Goal: Register for event/course

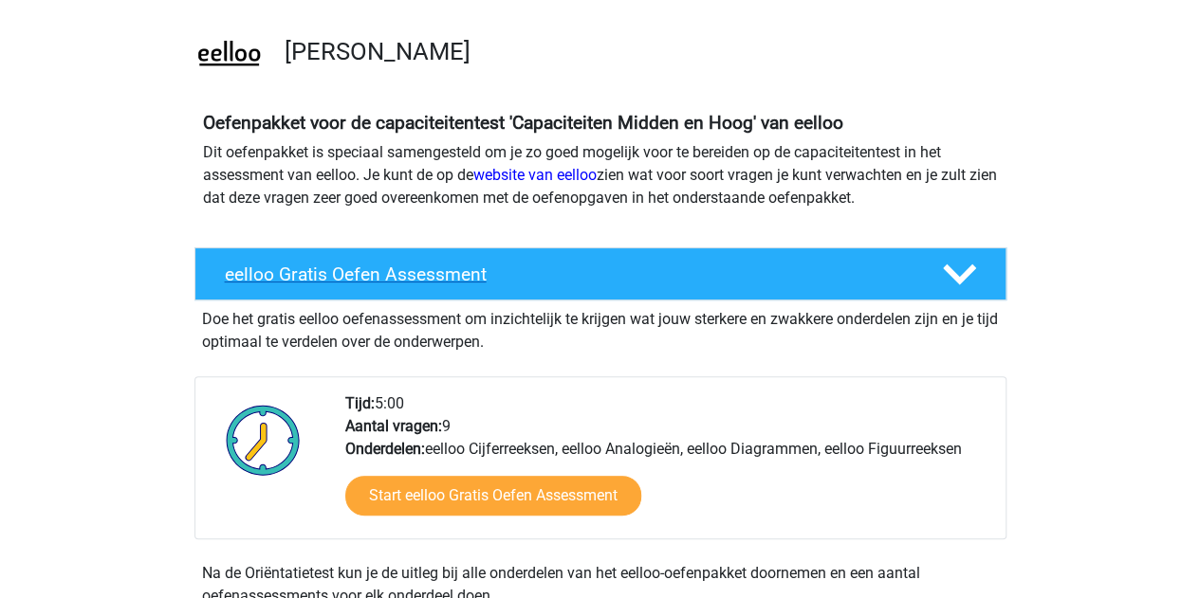
scroll to position [105, 0]
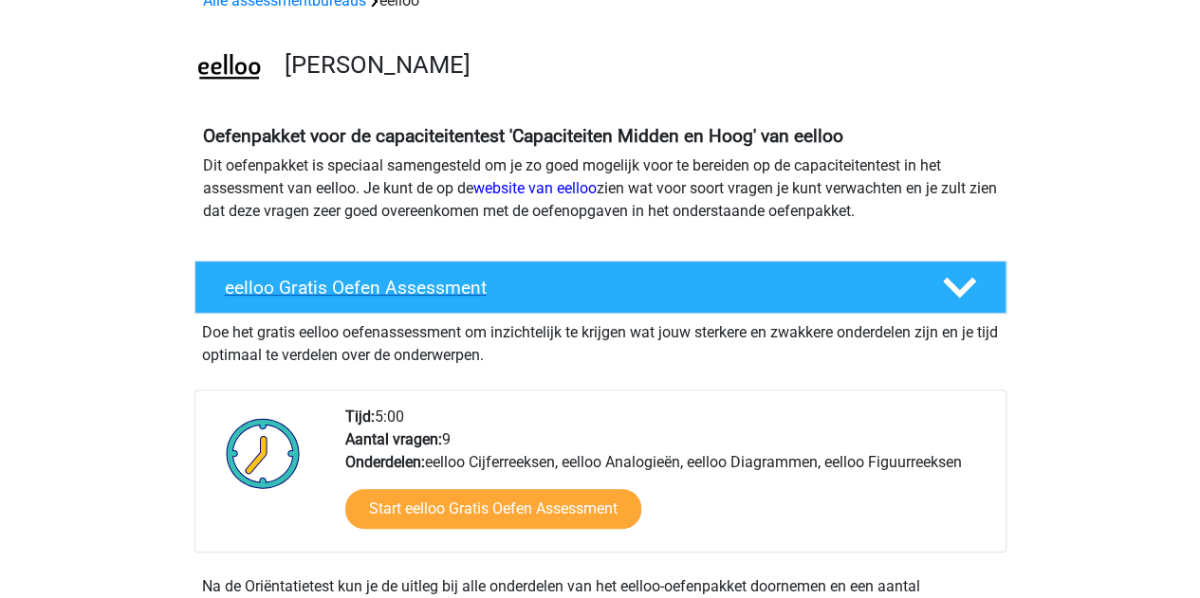
click at [434, 303] on div "eelloo Gratis Oefen Assessment" at bounding box center [600, 287] width 812 height 53
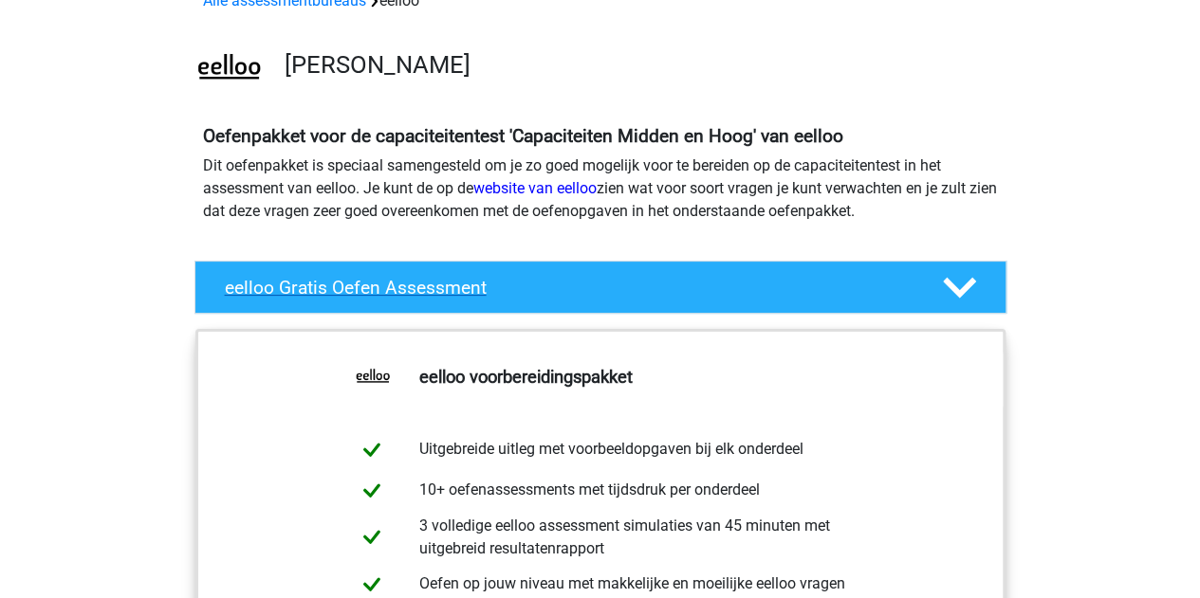
click at [447, 307] on div "eelloo Gratis Oefen Assessment" at bounding box center [600, 287] width 812 height 53
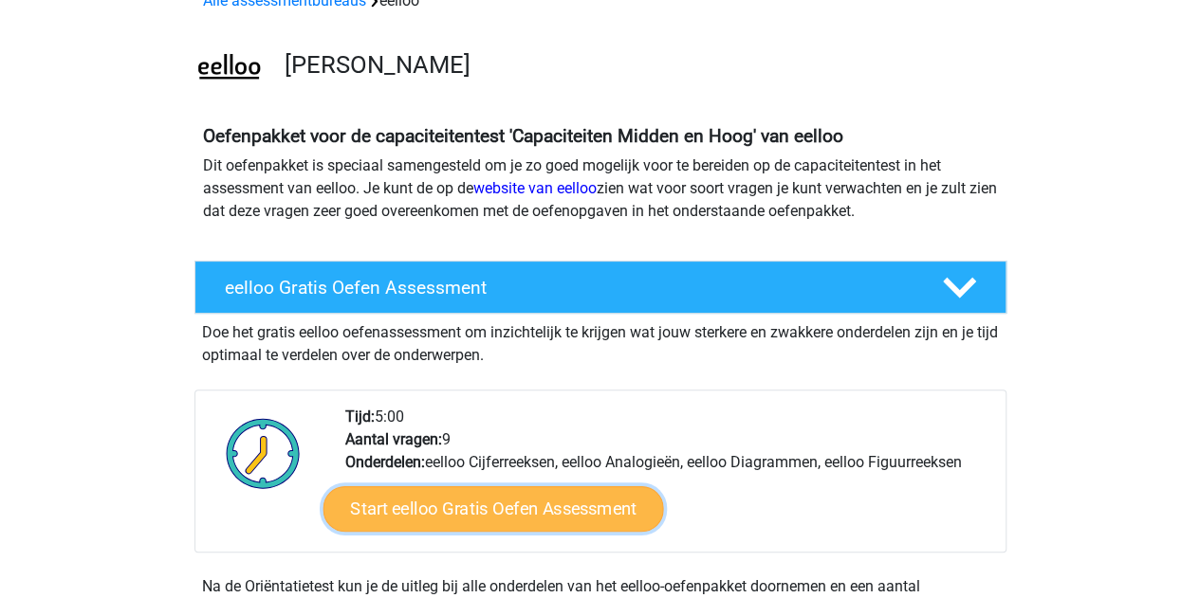
click at [445, 506] on link "Start eelloo Gratis Oefen Assessment" at bounding box center [492, 510] width 341 height 46
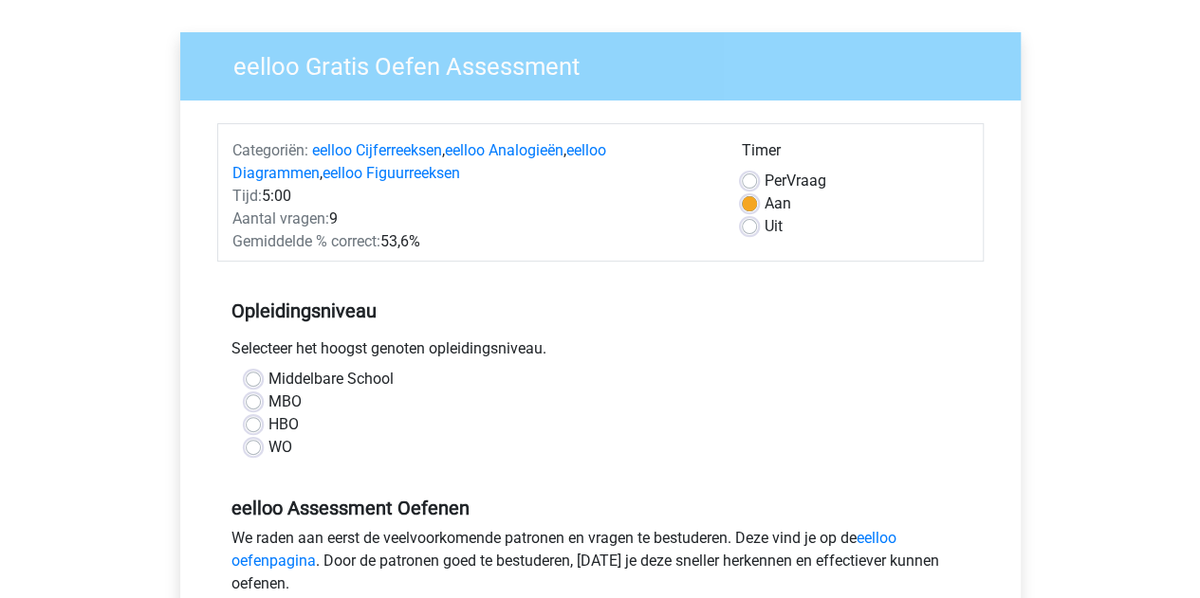
scroll to position [125, 0]
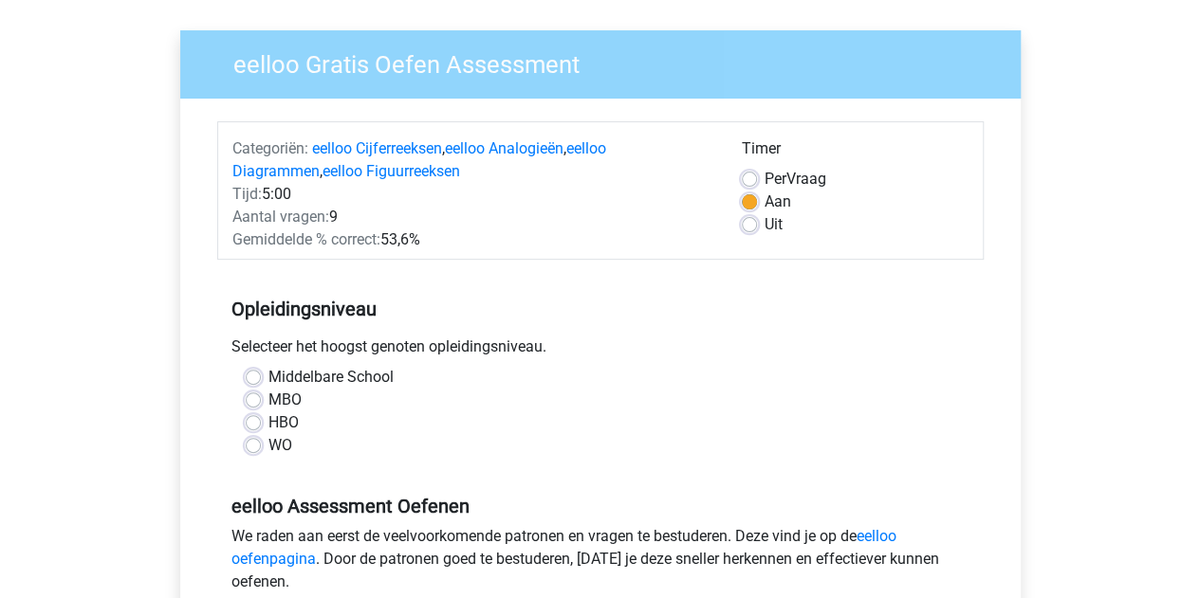
click at [313, 384] on label "Middelbare School" at bounding box center [330, 377] width 125 height 23
click at [261, 384] on input "Middelbare School" at bounding box center [253, 375] width 15 height 19
radio input "true"
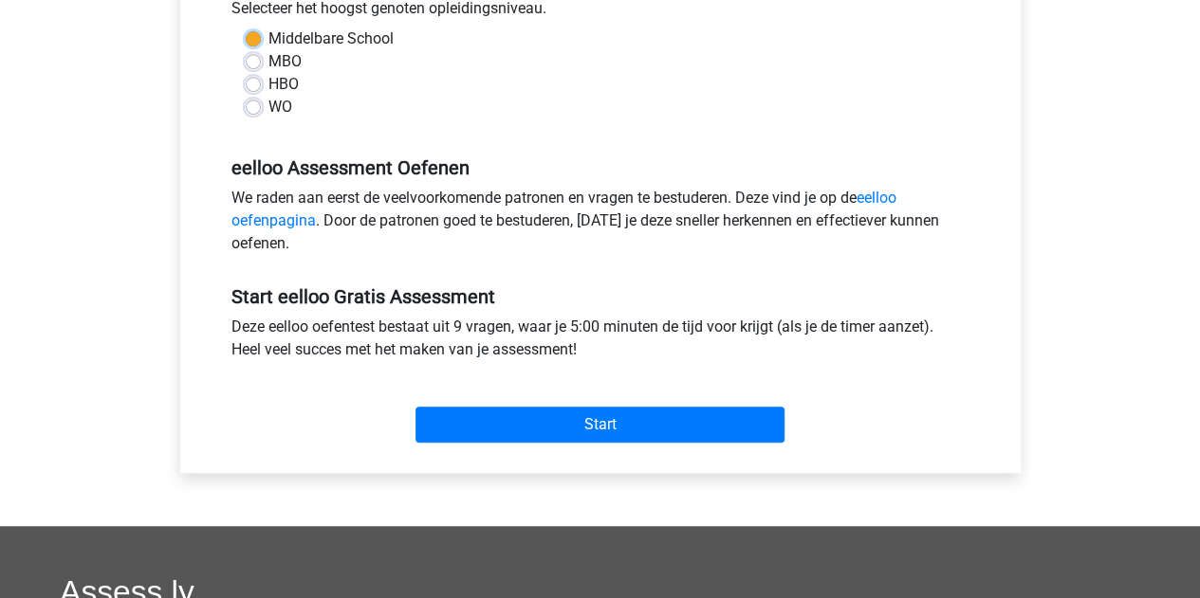
scroll to position [465, 0]
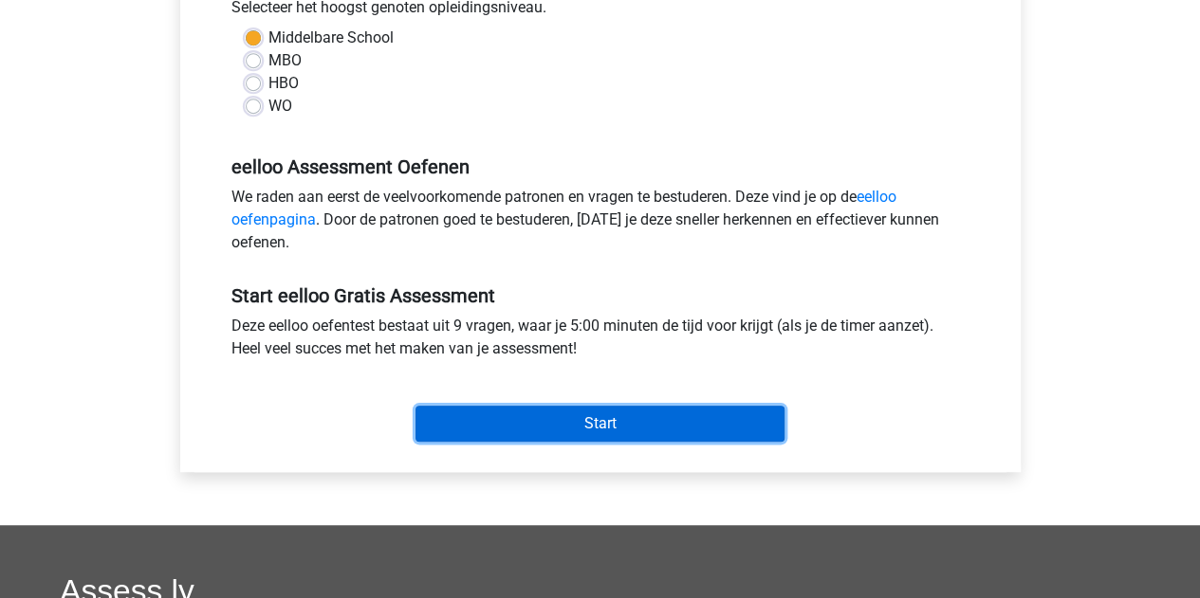
click at [532, 430] on input "Start" at bounding box center [599, 424] width 369 height 36
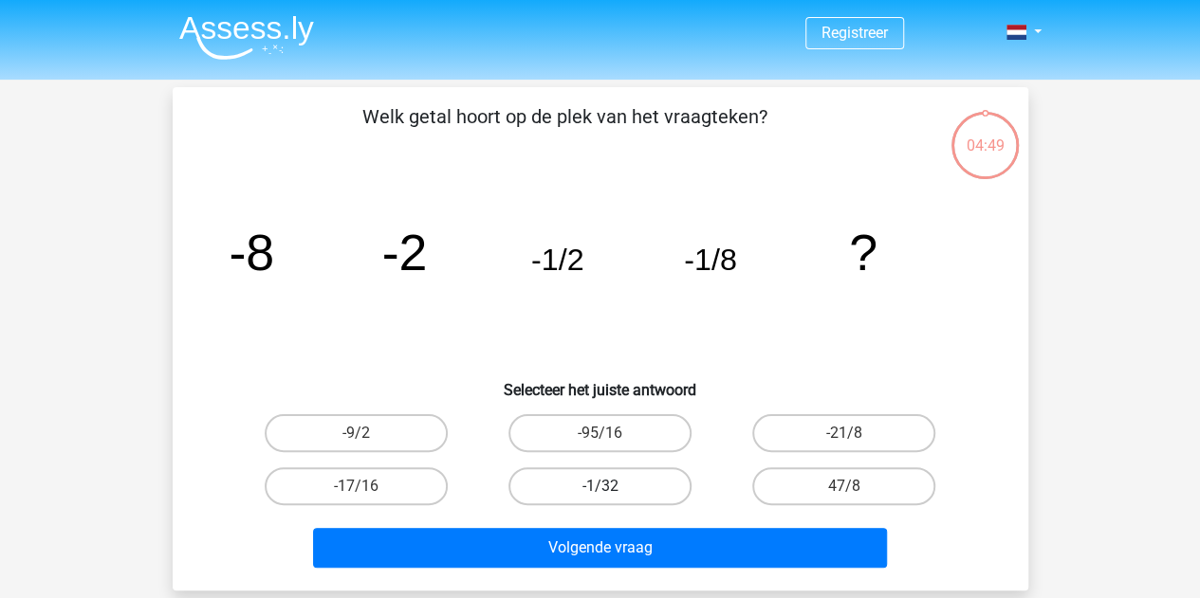
click at [643, 482] on label "-1/32" at bounding box center [599, 487] width 183 height 38
click at [612, 487] on input "-1/32" at bounding box center [605, 493] width 12 height 12
radio input "true"
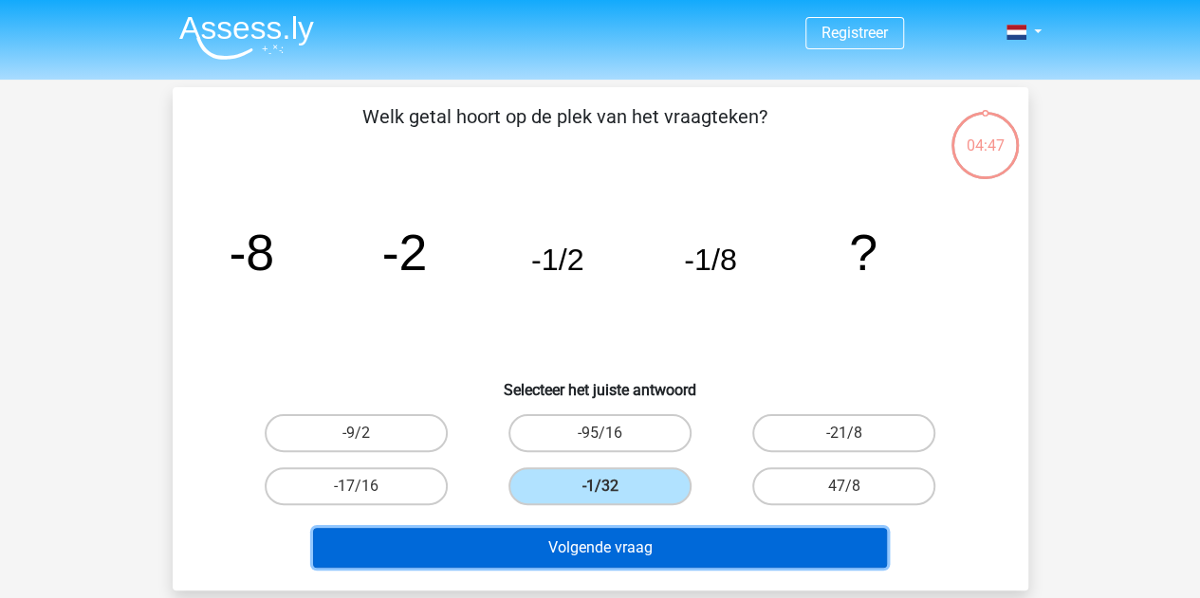
click at [635, 543] on button "Volgende vraag" at bounding box center [600, 548] width 574 height 40
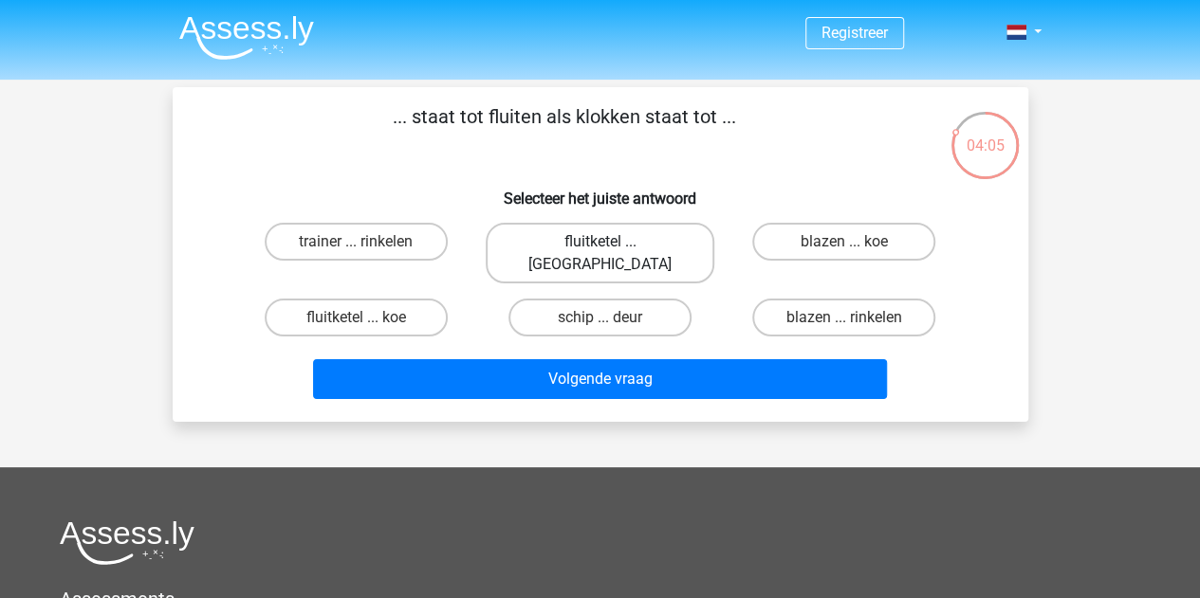
click at [583, 248] on label "fluitketel ... [GEOGRAPHIC_DATA]" at bounding box center [600, 253] width 229 height 61
click at [599, 248] on input "fluitketel ... [GEOGRAPHIC_DATA]" at bounding box center [605, 248] width 12 height 12
radio input "true"
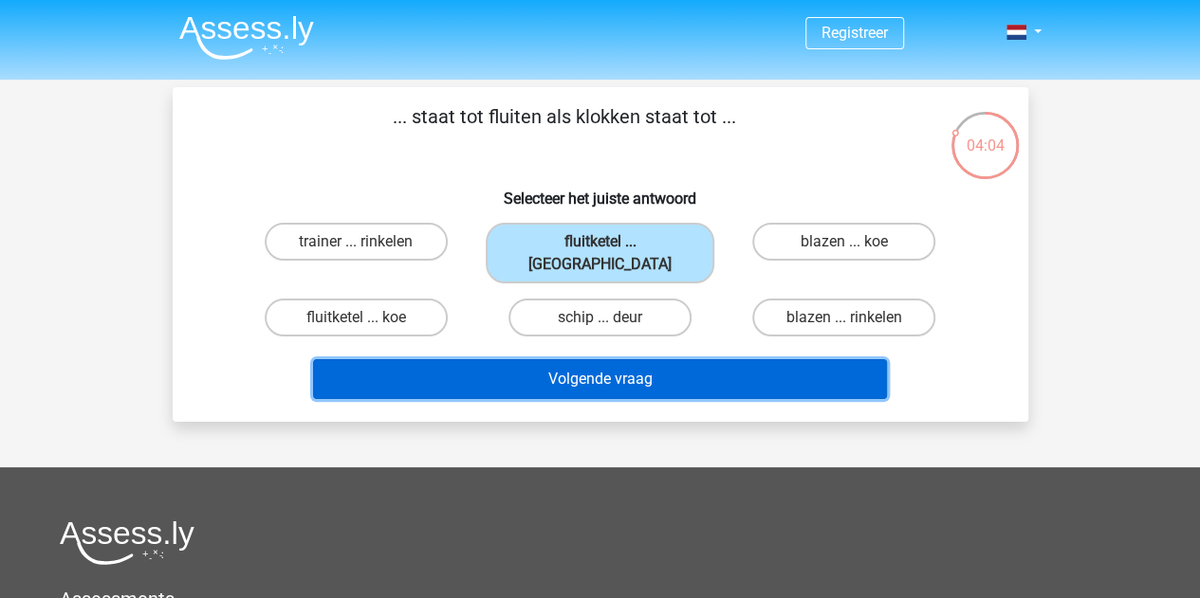
click at [629, 364] on button "Volgende vraag" at bounding box center [600, 379] width 574 height 40
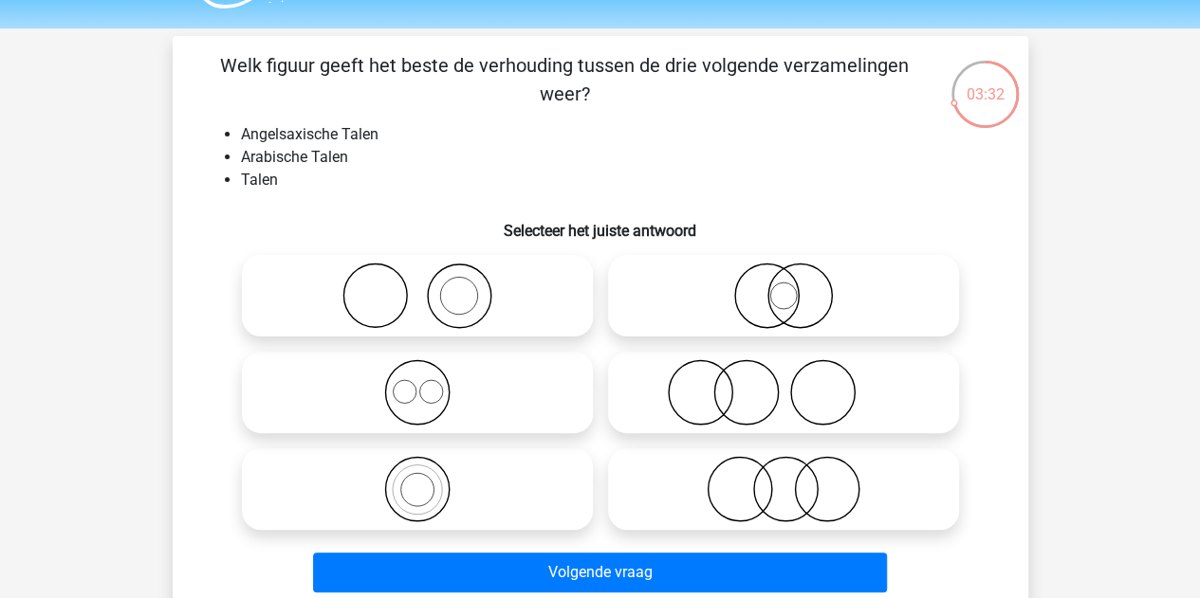
scroll to position [38, 0]
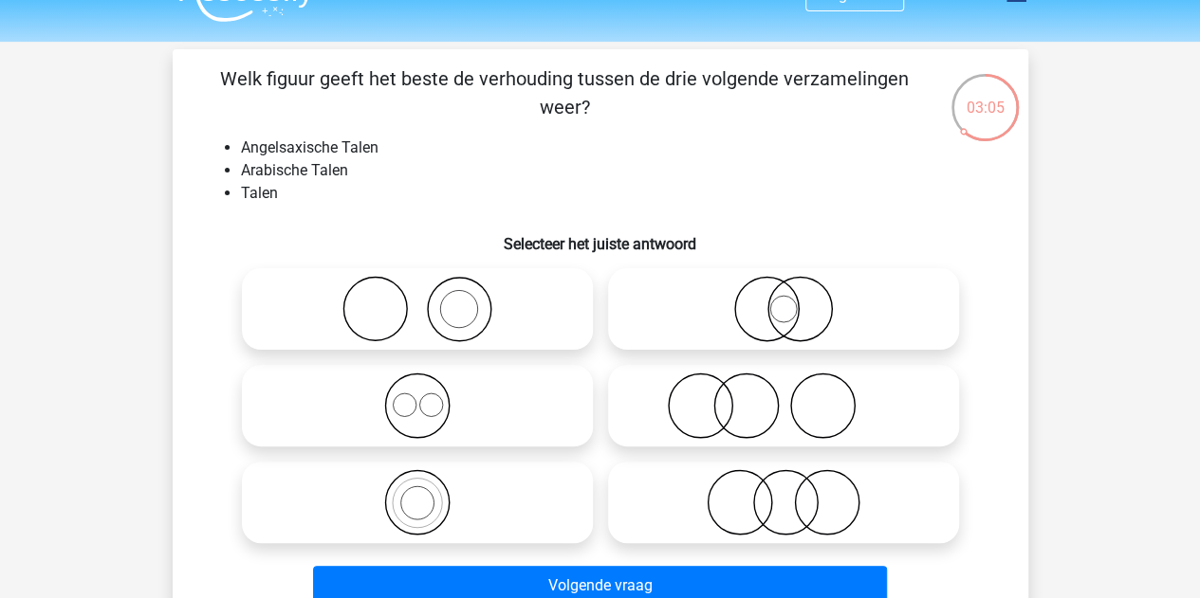
click at [404, 414] on icon at bounding box center [417, 406] width 336 height 66
click at [417, 396] on input "radio" at bounding box center [423, 390] width 12 height 12
radio input "true"
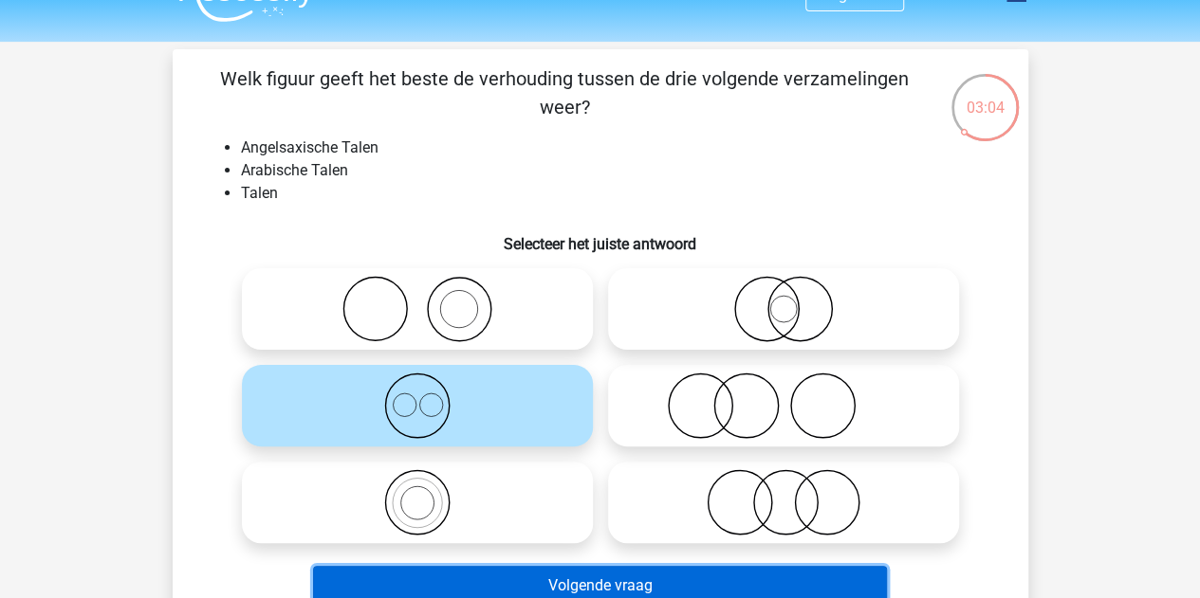
click at [589, 582] on button "Volgende vraag" at bounding box center [600, 586] width 574 height 40
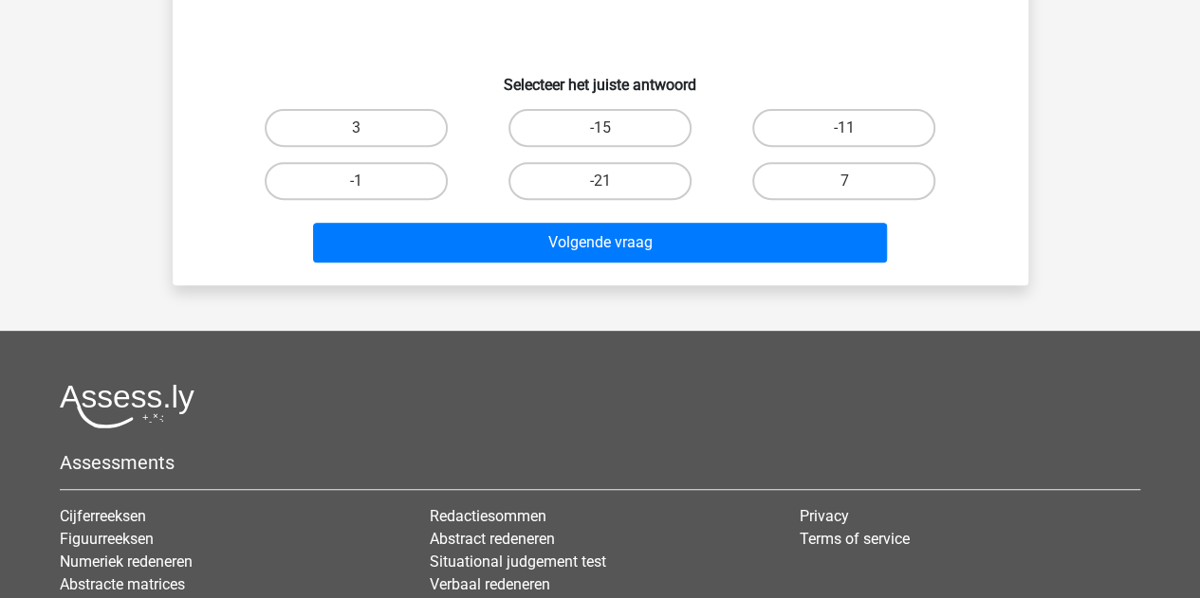
scroll to position [0, 0]
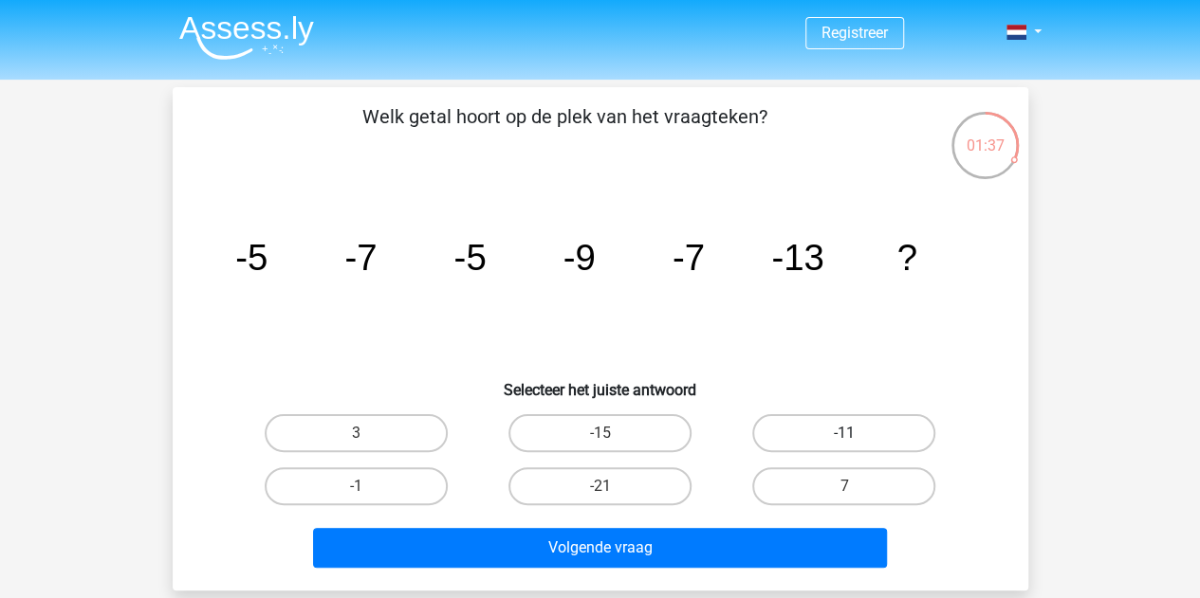
click at [849, 430] on label "-11" at bounding box center [843, 433] width 183 height 38
click at [849, 433] on input "-11" at bounding box center [850, 439] width 12 height 12
radio input "true"
click at [632, 477] on label "-21" at bounding box center [599, 487] width 183 height 38
click at [612, 487] on input "-21" at bounding box center [605, 493] width 12 height 12
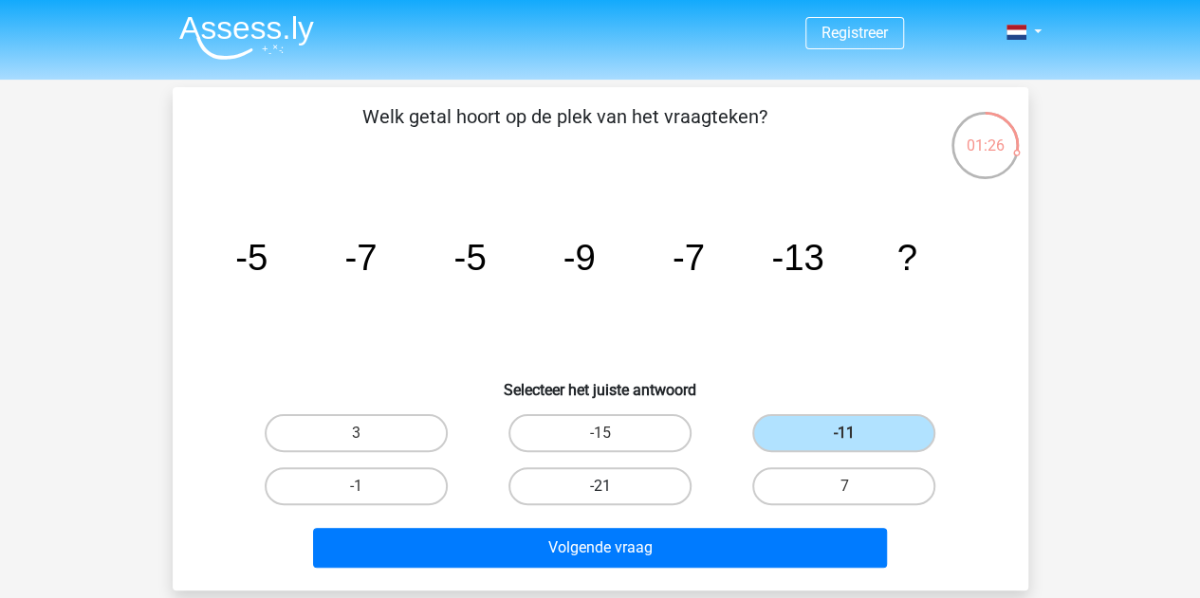
radio input "true"
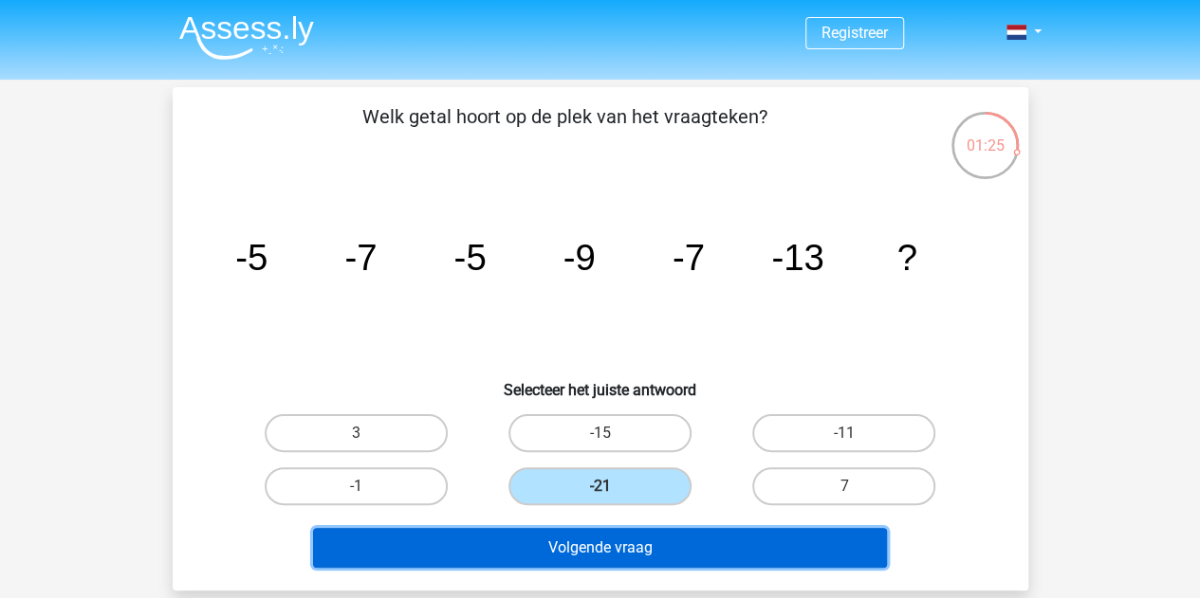
click at [647, 547] on button "Volgende vraag" at bounding box center [600, 548] width 574 height 40
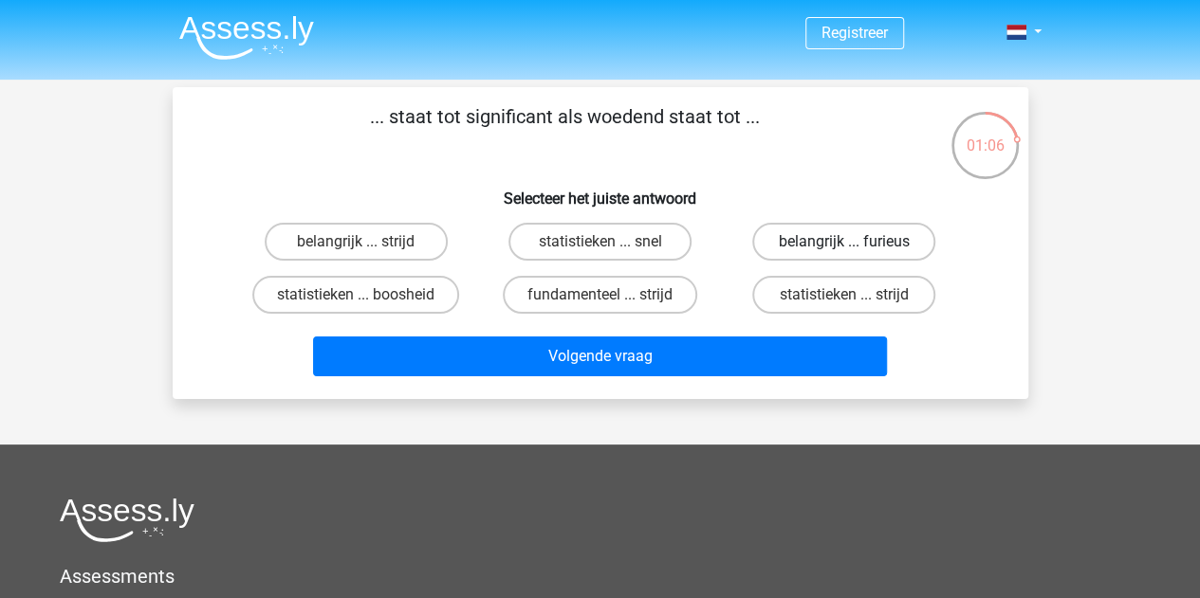
click at [824, 240] on label "belangrijk ... furieus" at bounding box center [843, 242] width 183 height 38
click at [844, 242] on input "belangrijk ... furieus" at bounding box center [850, 248] width 12 height 12
radio input "true"
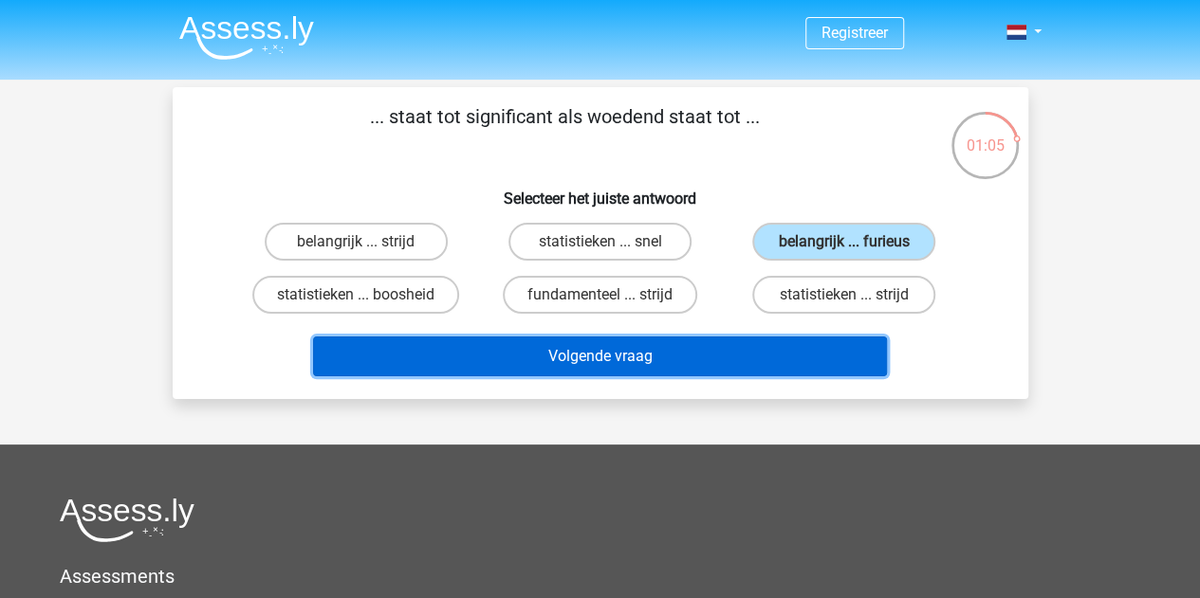
click at [684, 350] on button "Volgende vraag" at bounding box center [600, 357] width 574 height 40
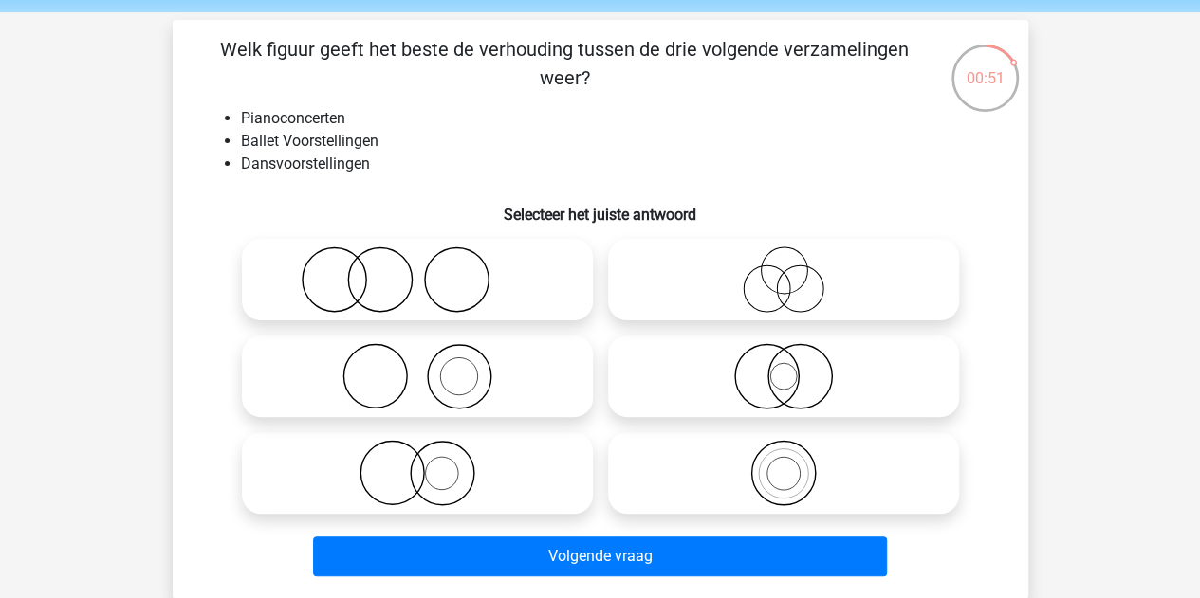
scroll to position [72, 0]
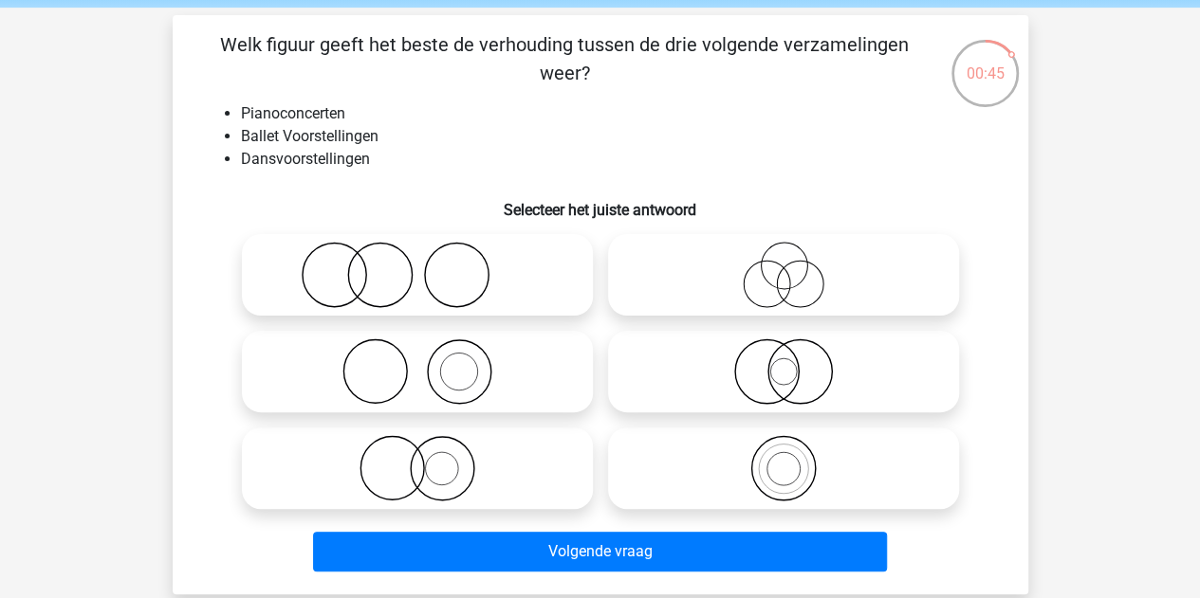
click at [462, 451] on icon at bounding box center [417, 468] width 336 height 66
click at [430, 451] on input "radio" at bounding box center [423, 453] width 12 height 12
radio input "true"
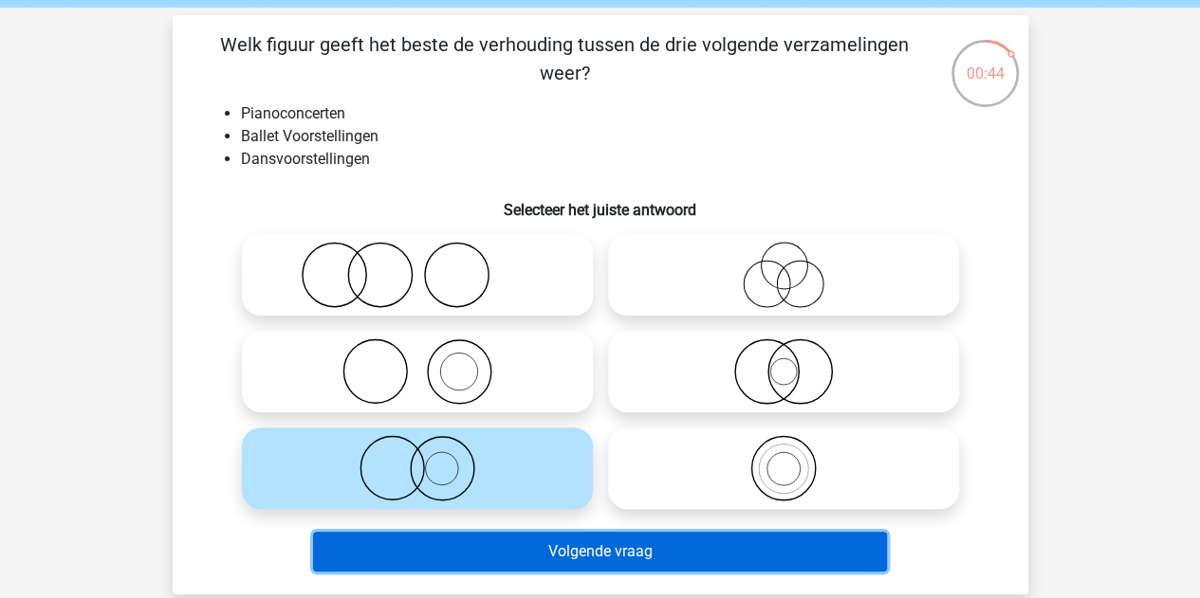
click at [555, 553] on button "Volgende vraag" at bounding box center [600, 552] width 574 height 40
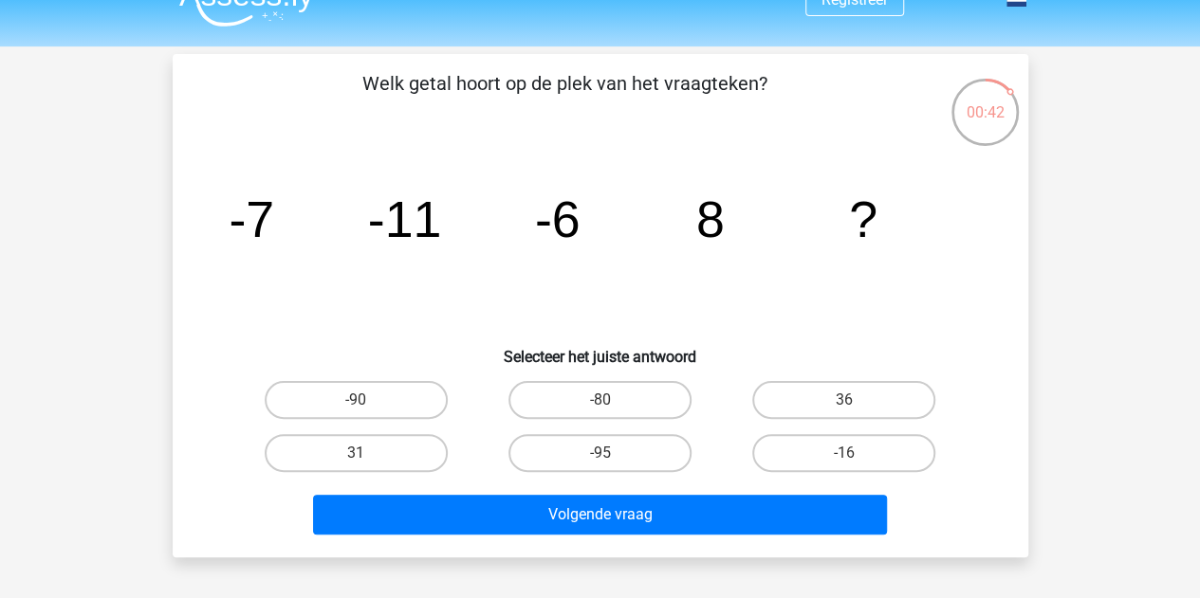
scroll to position [30, 0]
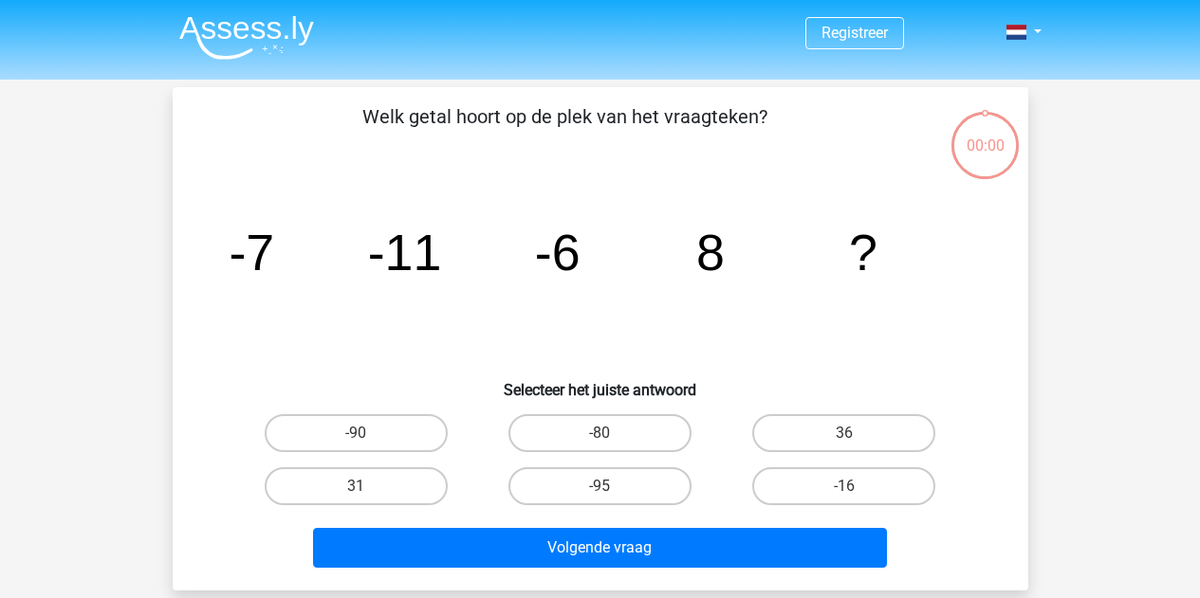
scroll to position [30, 0]
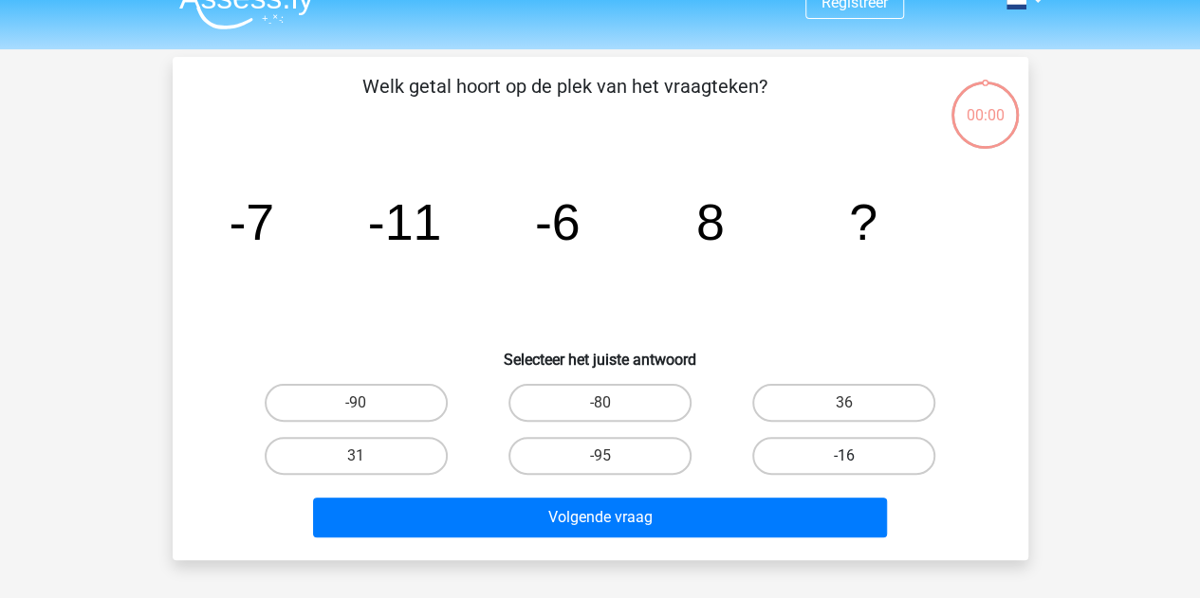
click at [791, 450] on label "-16" at bounding box center [843, 456] width 183 height 38
click at [844, 456] on input "-16" at bounding box center [850, 462] width 12 height 12
radio input "true"
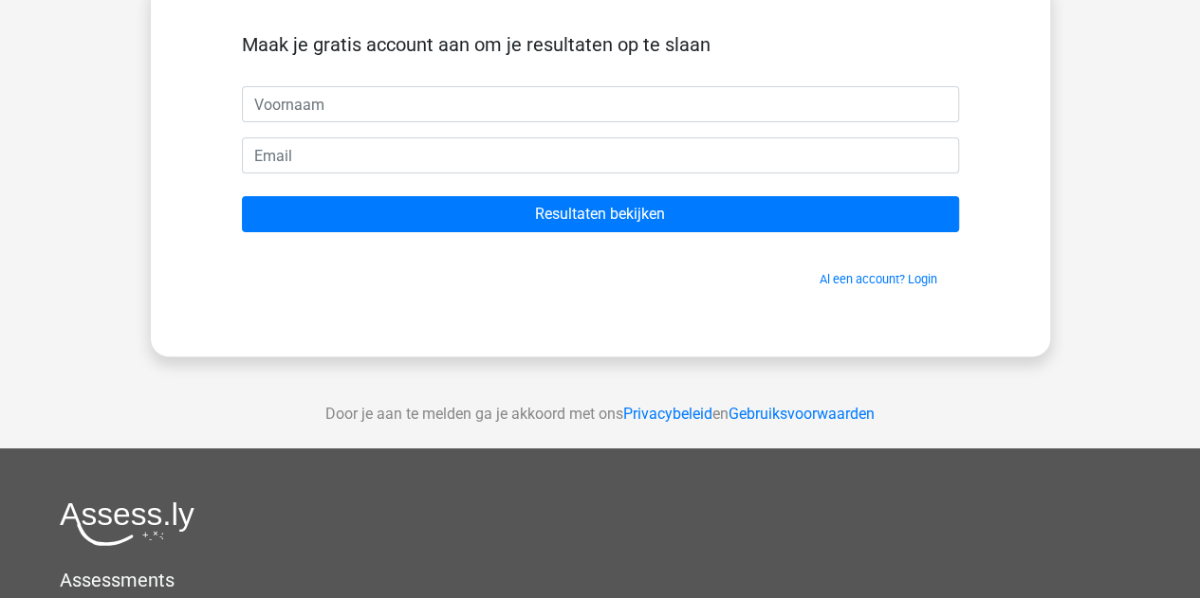
scroll to position [114, 0]
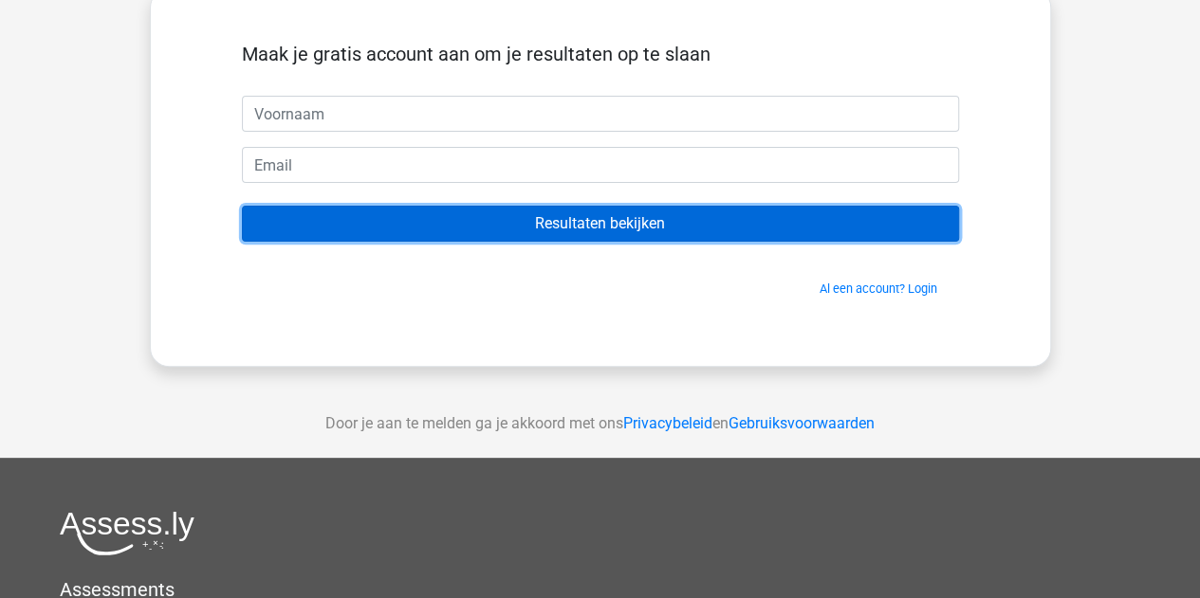
click at [434, 212] on input "Resultaten bekijken" at bounding box center [600, 224] width 717 height 36
click at [460, 222] on input "Resultaten bekijken" at bounding box center [600, 224] width 717 height 36
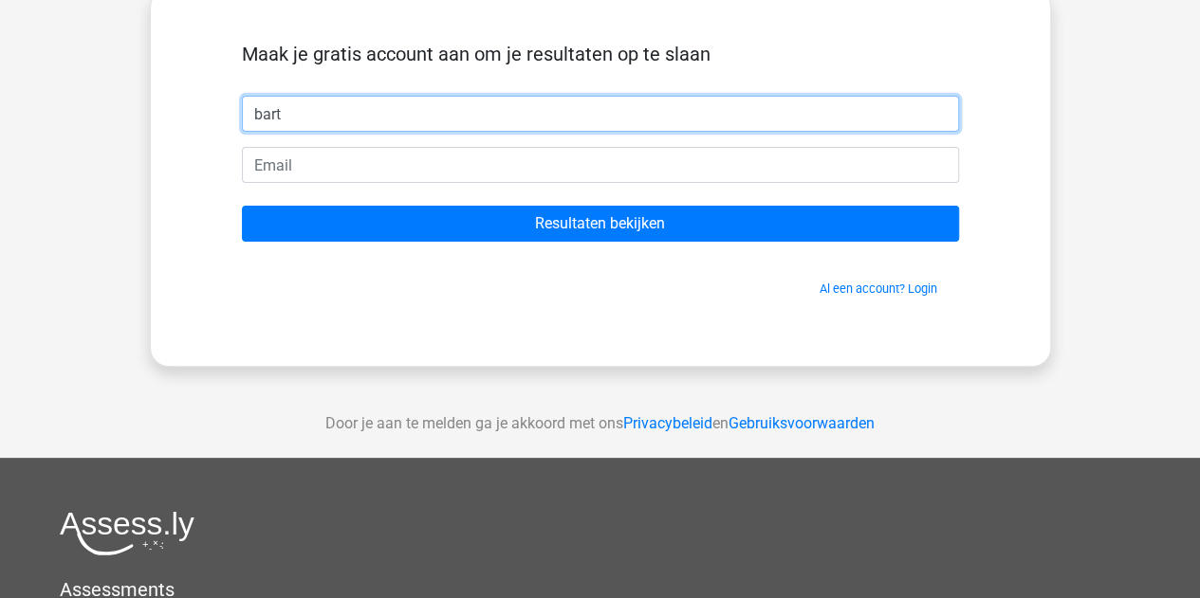
type input "bart"
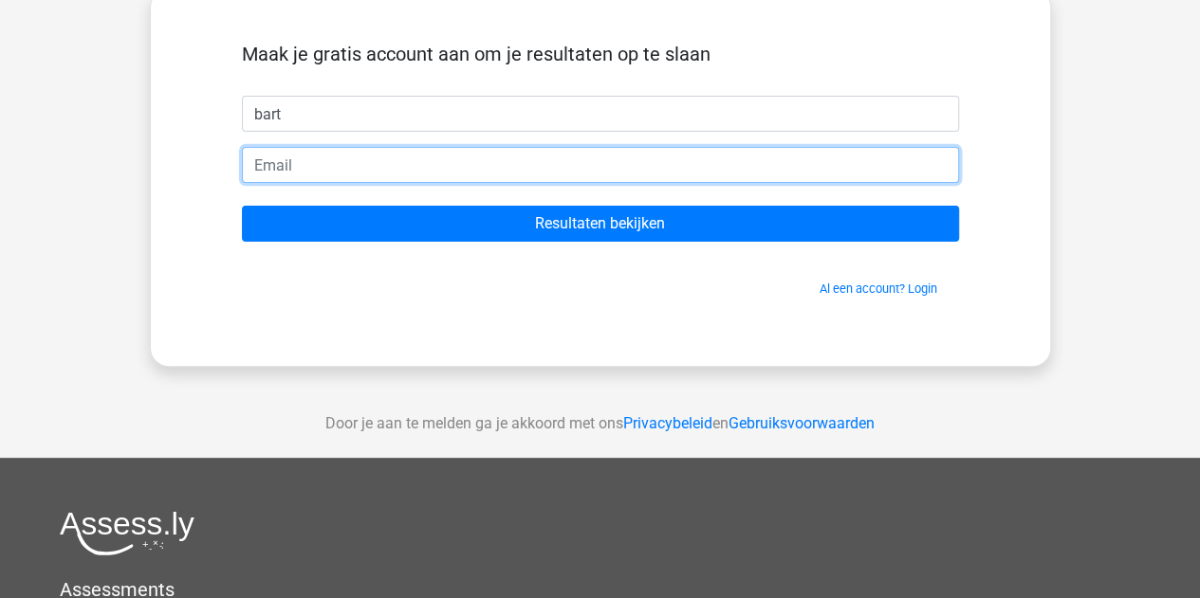
click at [360, 151] on input "email" at bounding box center [600, 165] width 717 height 36
click at [474, 153] on input "email" at bounding box center [600, 165] width 717 height 36
click at [486, 162] on input "email" at bounding box center [600, 165] width 717 height 36
